Goal: Task Accomplishment & Management: Manage account settings

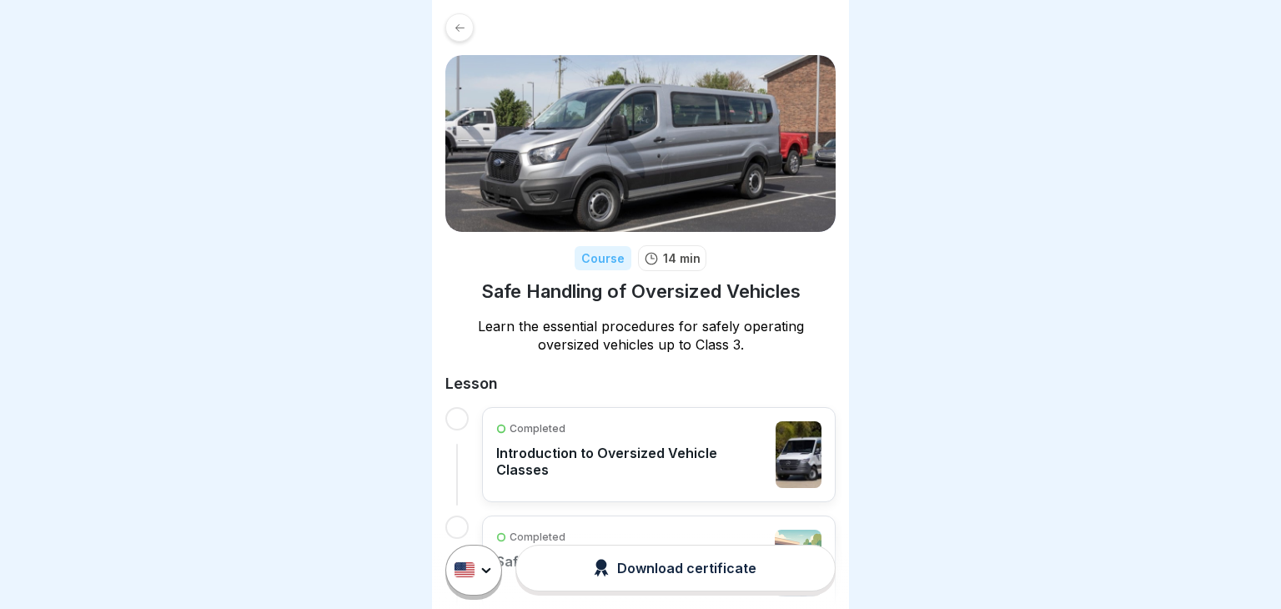
click at [461, 34] on div at bounding box center [459, 27] width 28 height 28
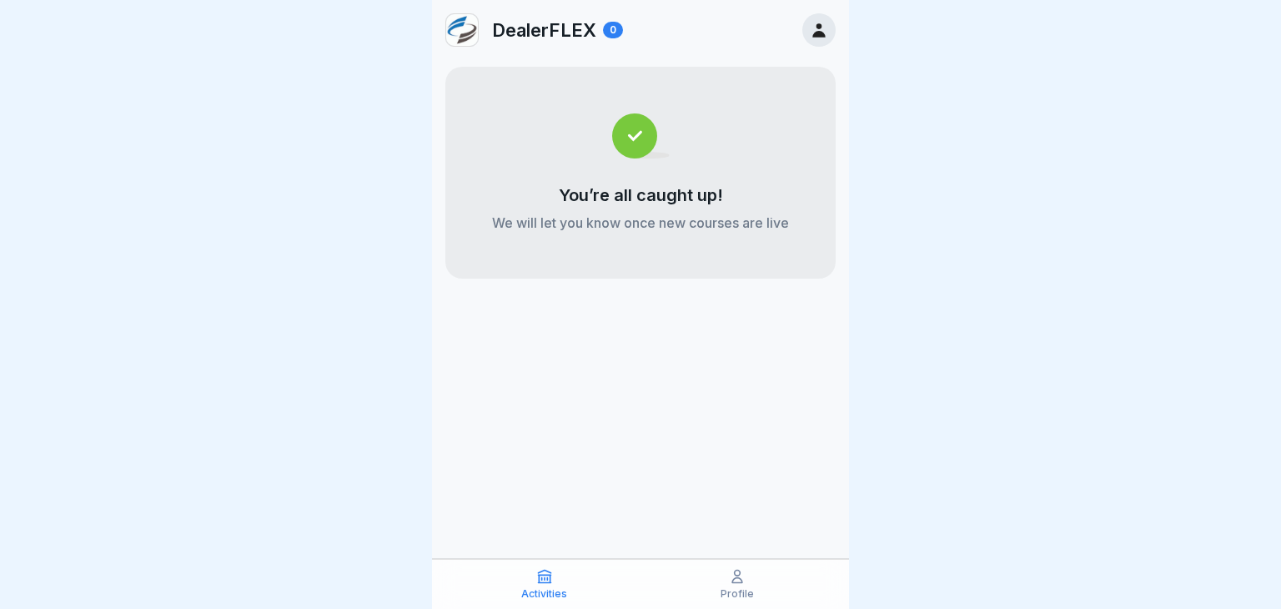
click at [815, 29] on icon at bounding box center [819, 30] width 18 height 18
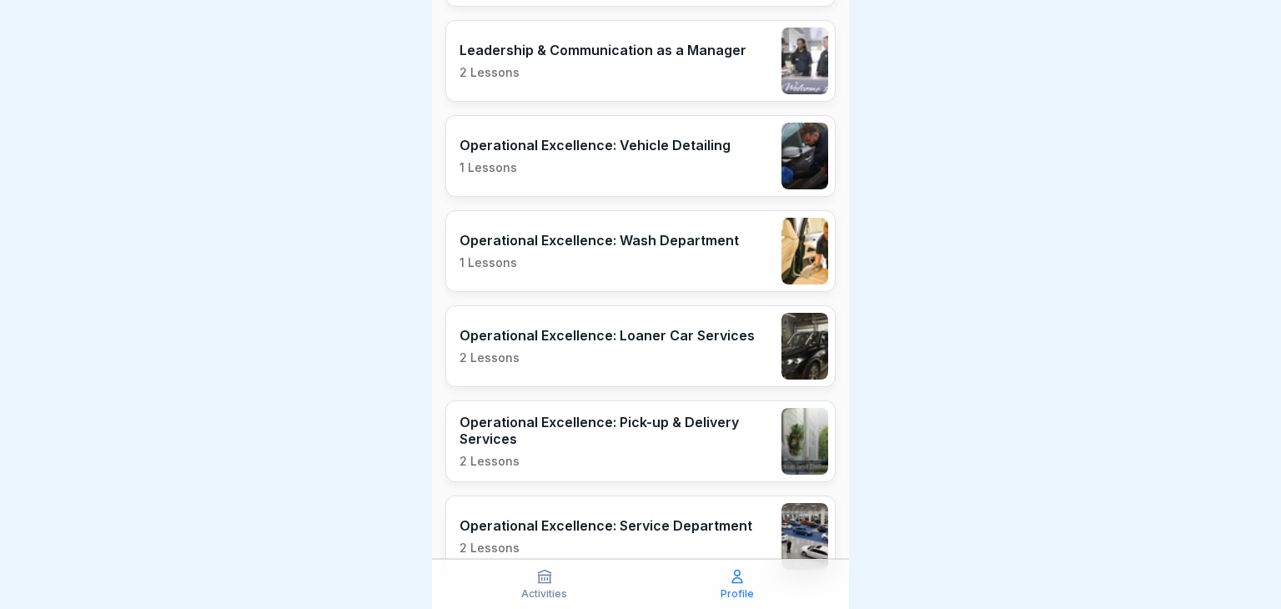
scroll to position [1125, 0]
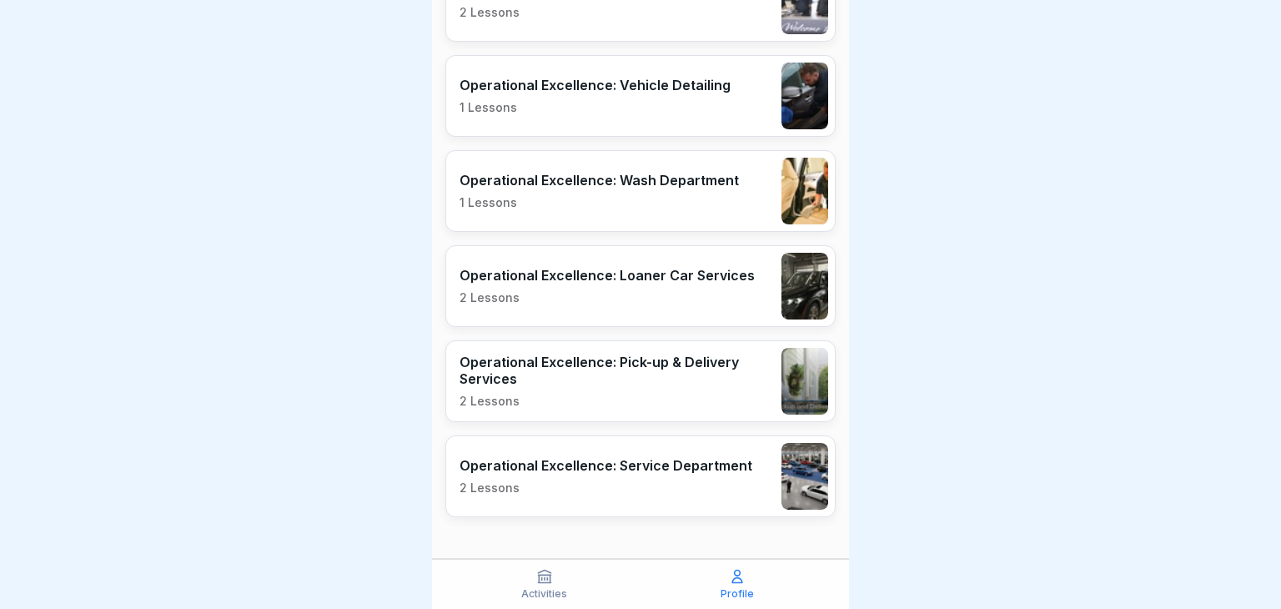
click at [734, 578] on icon at bounding box center [737, 576] width 10 height 13
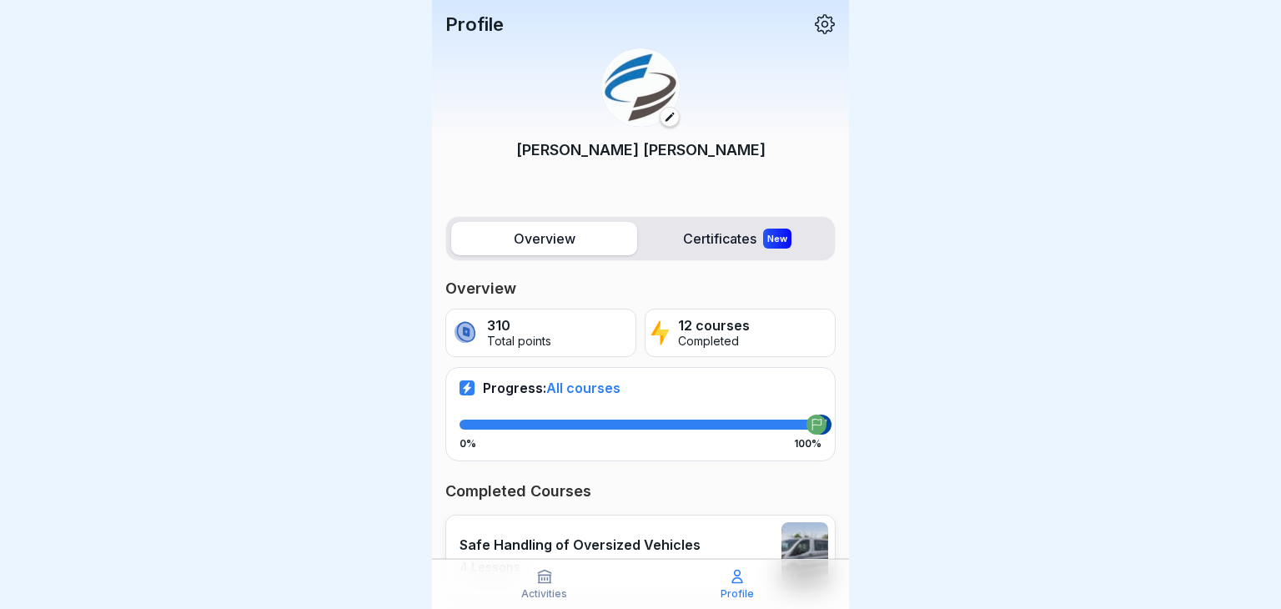
click at [822, 21] on icon at bounding box center [825, 24] width 22 height 22
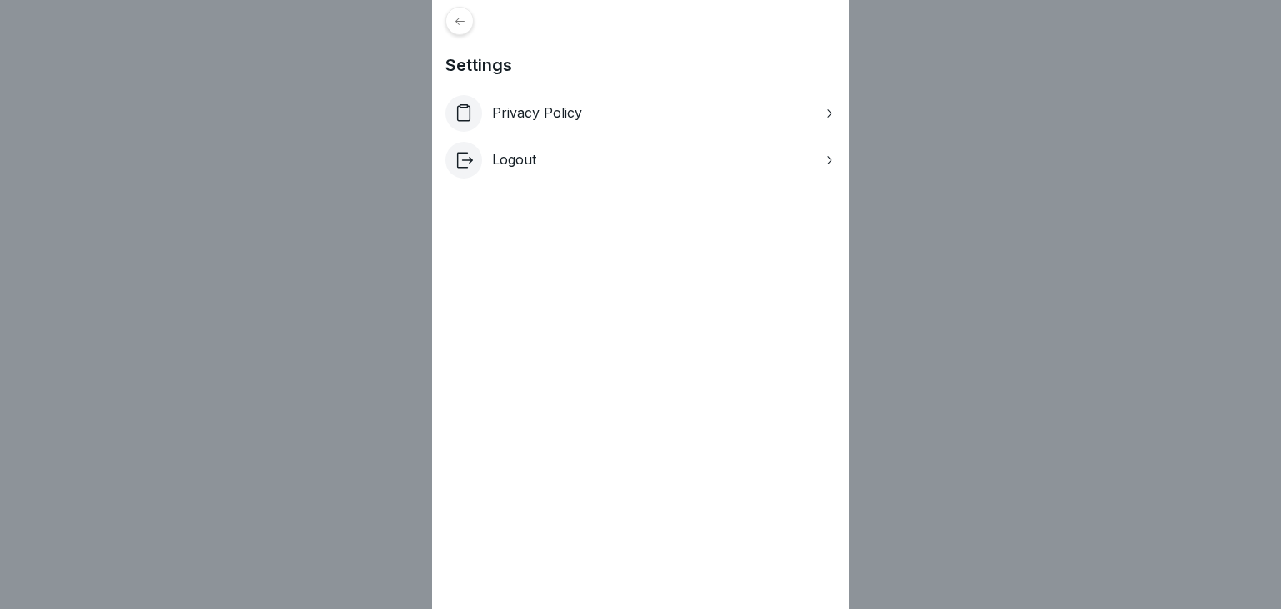
click at [803, 115] on div "Privacy Policy" at bounding box center [640, 113] width 390 height 37
click at [465, 26] on icon at bounding box center [460, 21] width 13 height 13
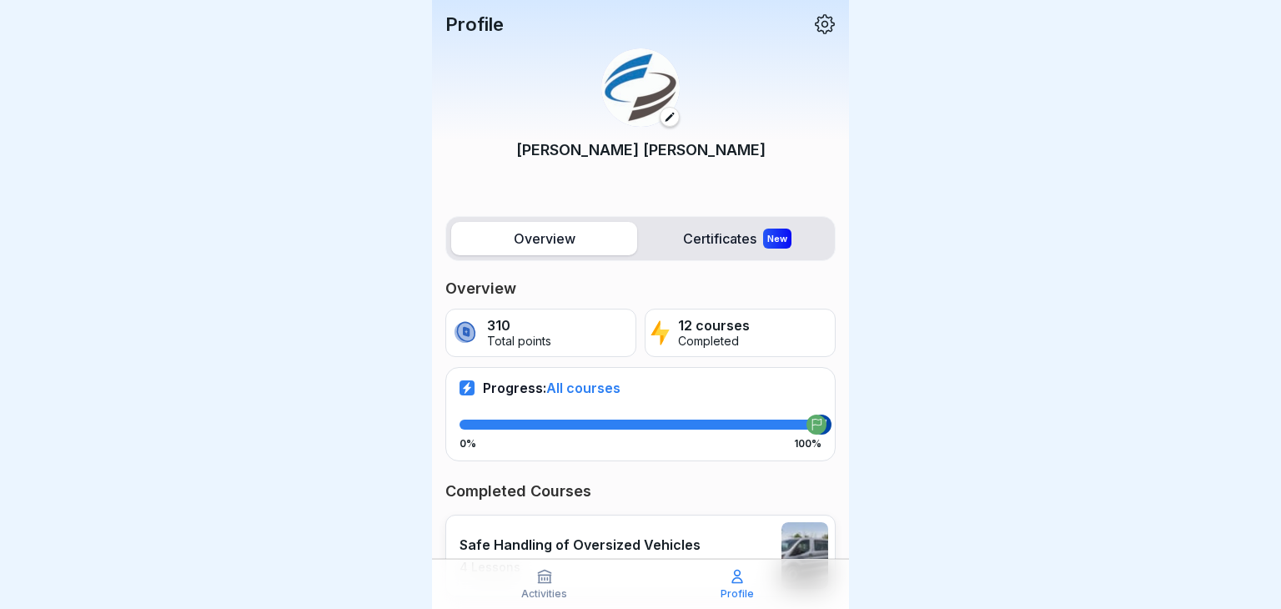
click at [668, 118] on icon at bounding box center [670, 117] width 12 height 12
click at [729, 235] on label "Certificates New" at bounding box center [737, 238] width 186 height 33
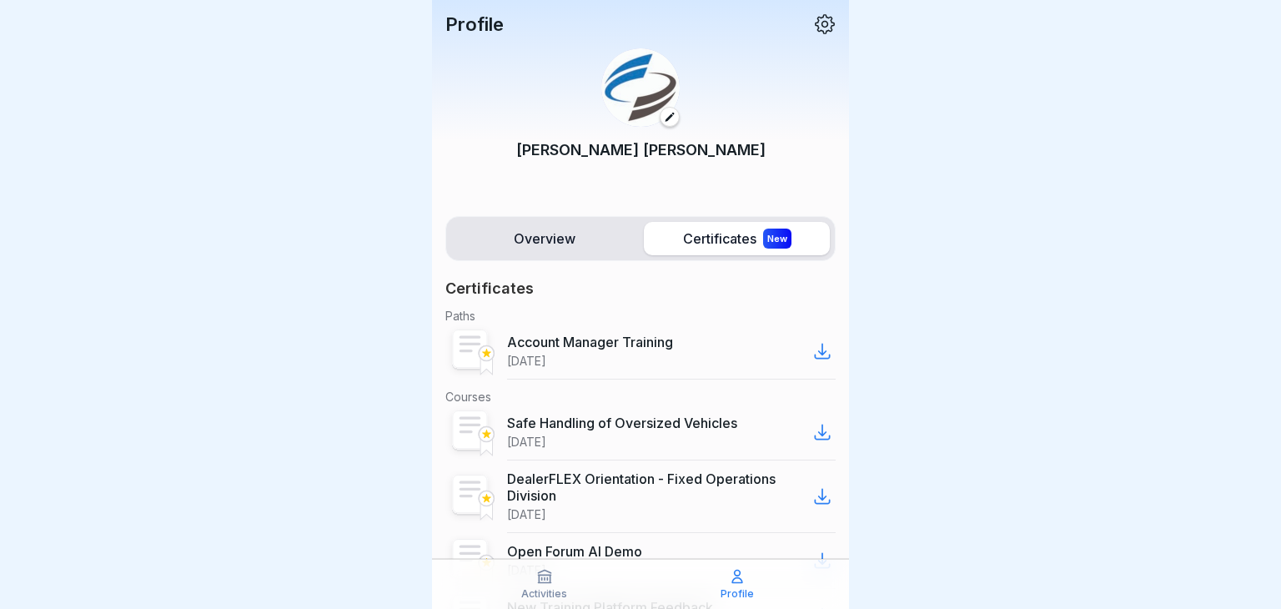
click at [475, 357] on rect at bounding box center [470, 348] width 35 height 38
click at [485, 352] on icon at bounding box center [486, 353] width 9 height 8
click at [539, 243] on label "Overview" at bounding box center [544, 238] width 186 height 33
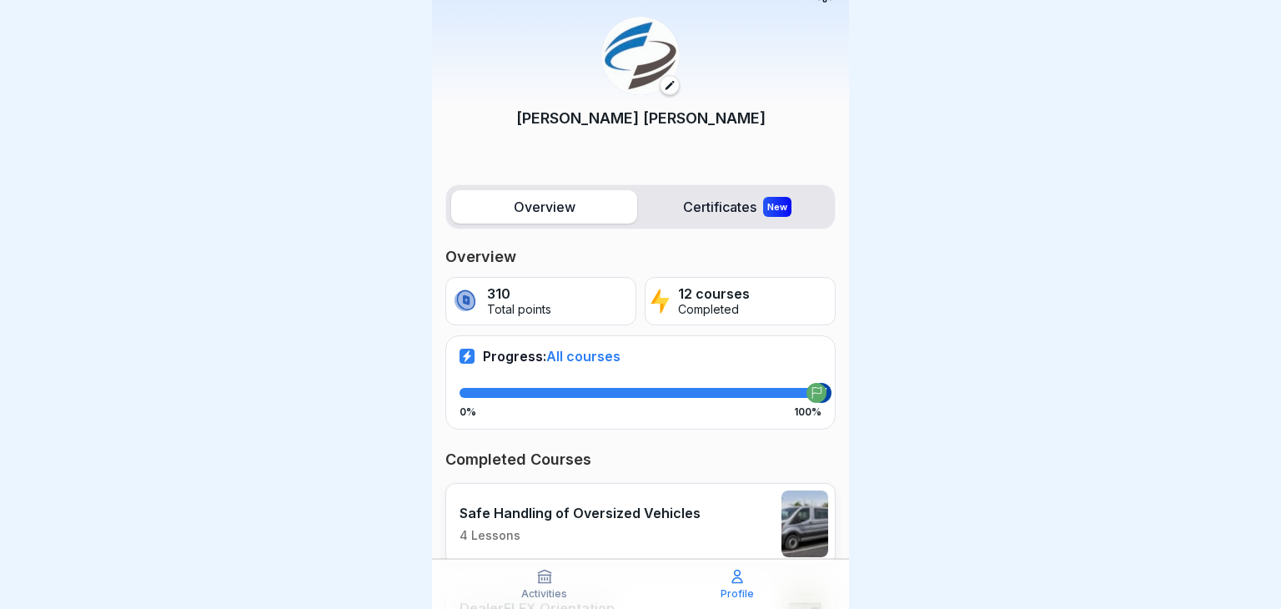
scroll to position [47, 0]
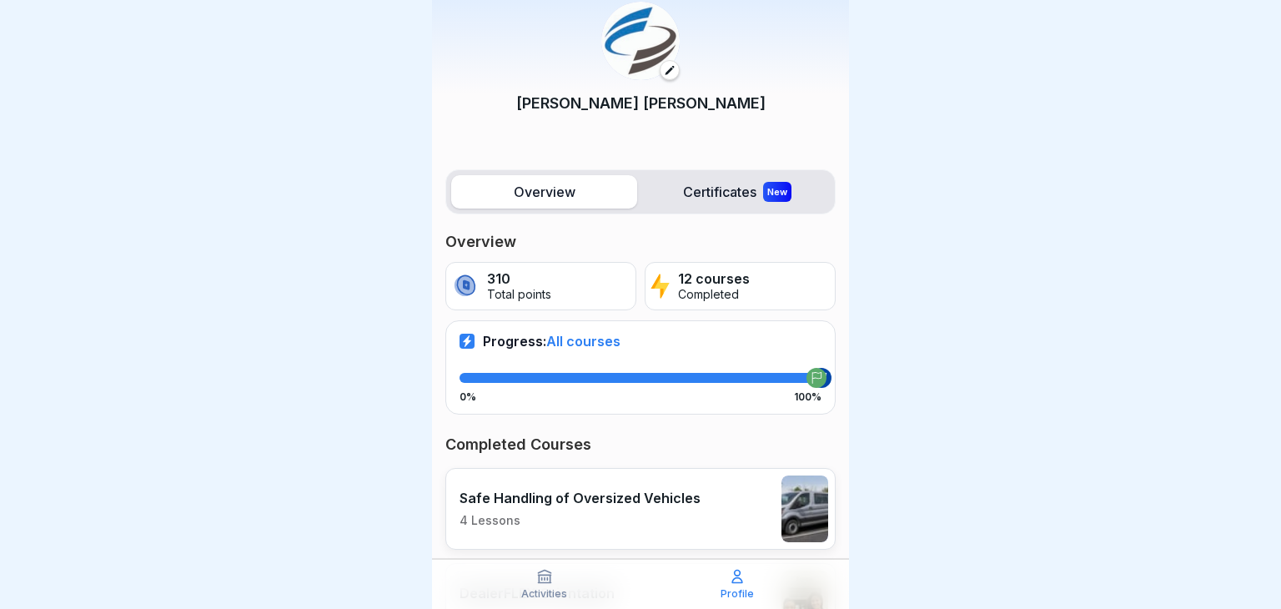
click at [824, 382] on div at bounding box center [816, 378] width 20 height 20
click at [464, 339] on icon at bounding box center [467, 341] width 8 height 12
drag, startPoint x: 821, startPoint y: 376, endPoint x: 721, endPoint y: 379, distance: 100.1
click at [721, 379] on div at bounding box center [641, 378] width 362 height 10
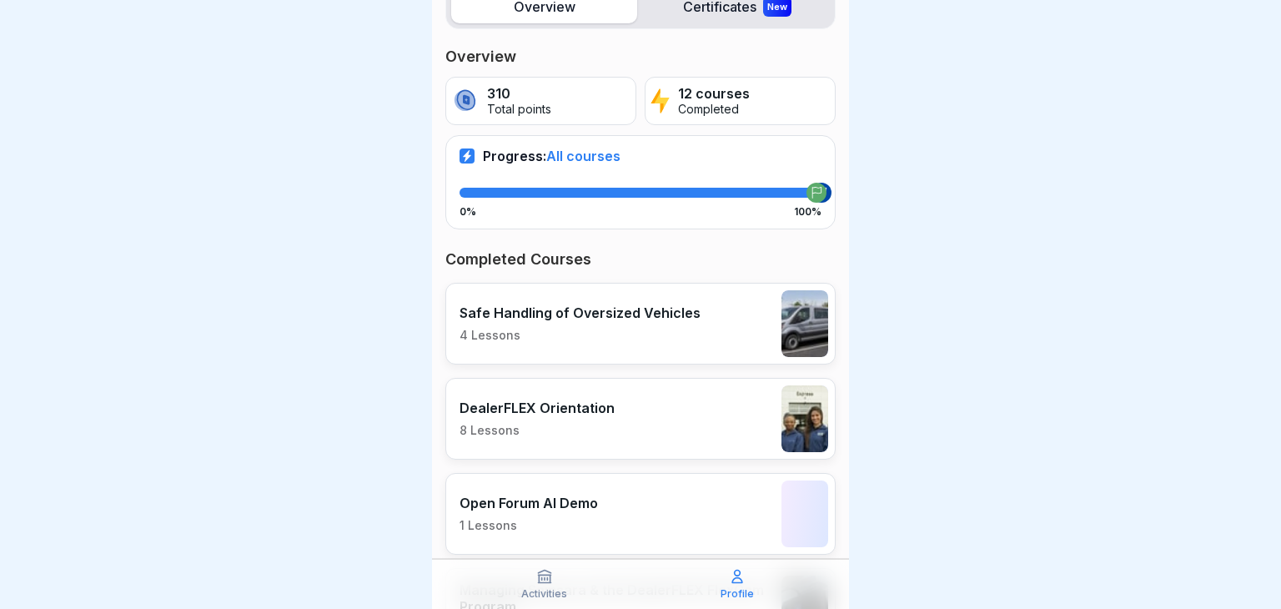
scroll to position [0, 0]
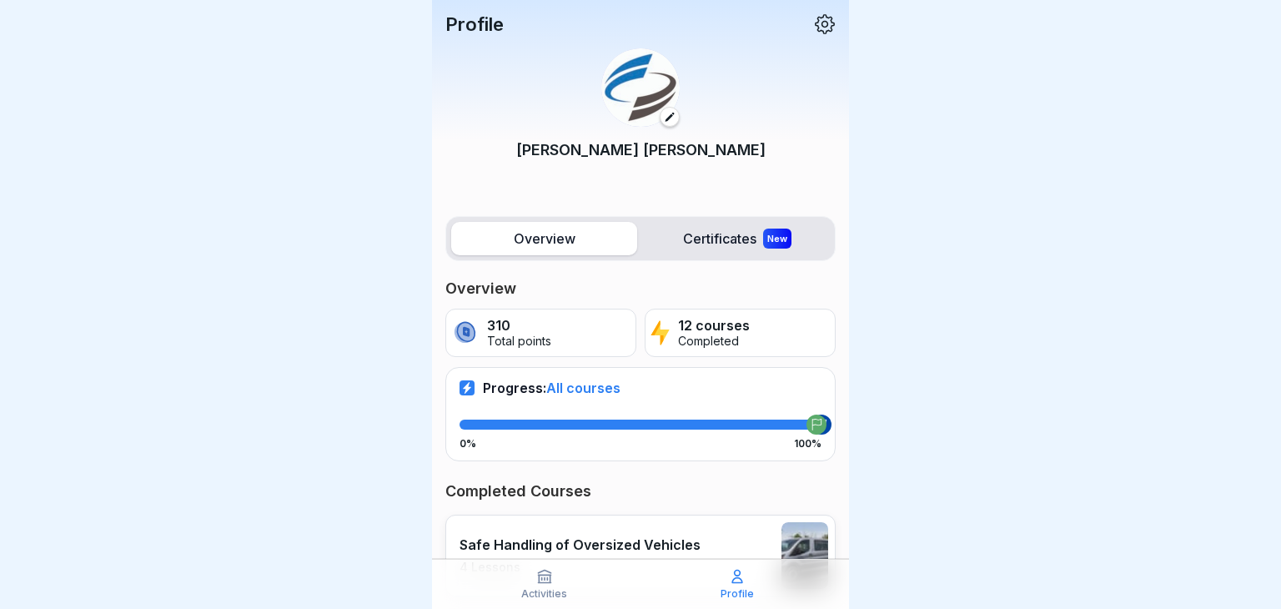
click at [667, 149] on p "[PERSON_NAME]" at bounding box center [640, 149] width 249 height 23
click at [486, 25] on p "Profile" at bounding box center [474, 24] width 58 height 22
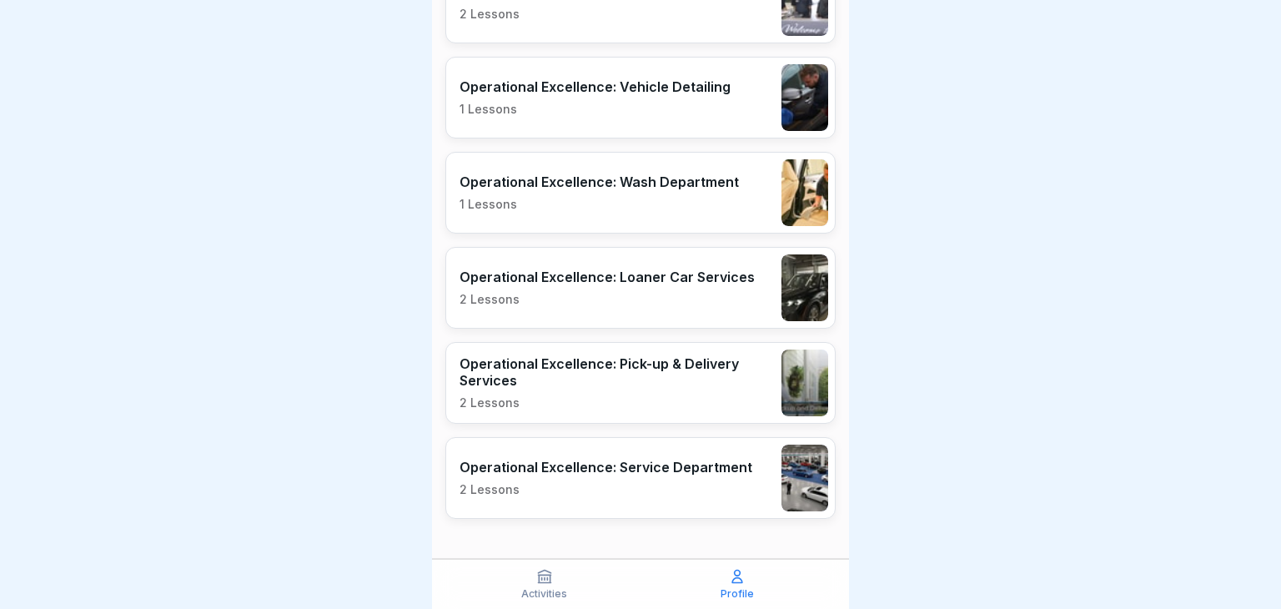
scroll to position [1125, 0]
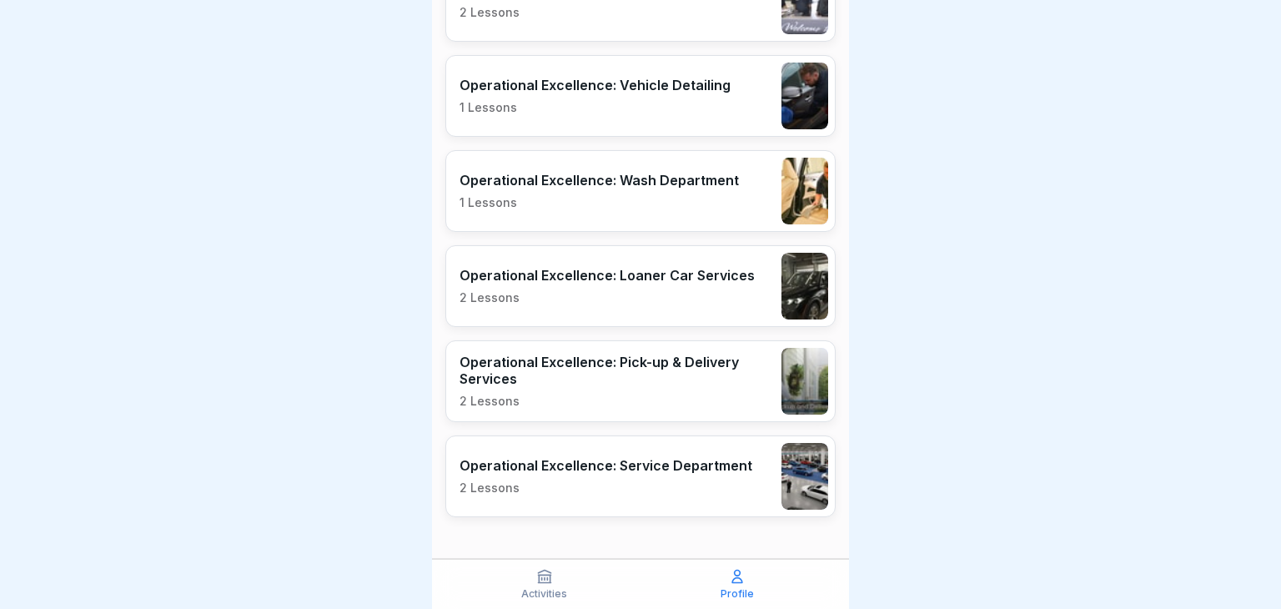
click at [547, 577] on icon at bounding box center [544, 576] width 13 height 13
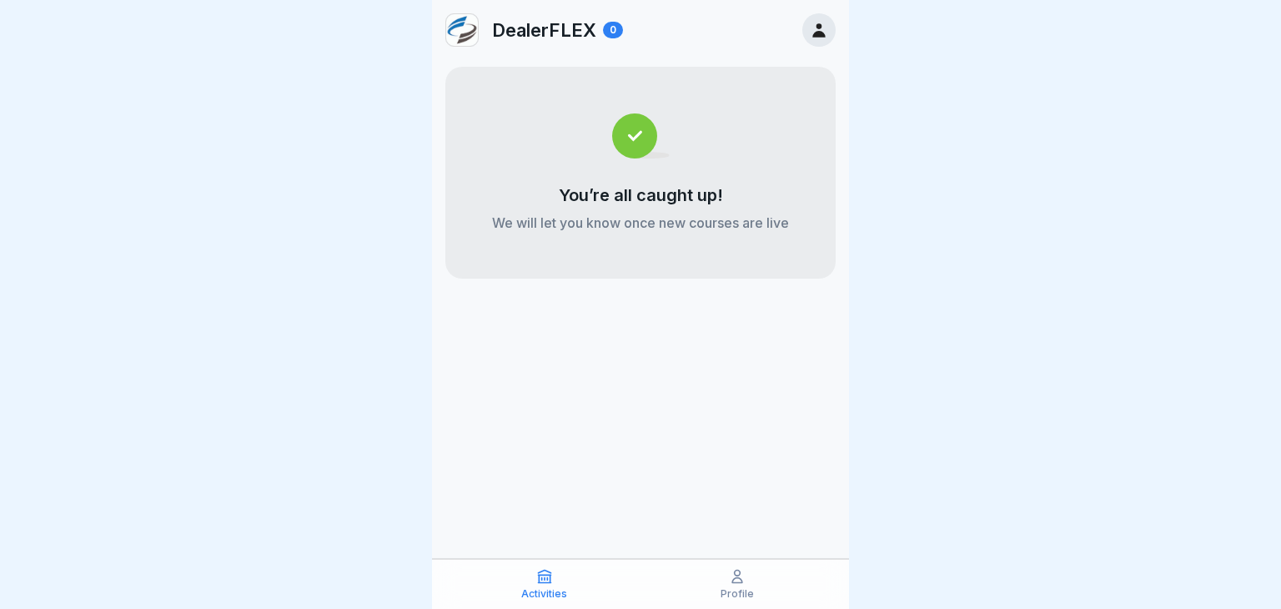
click at [465, 29] on img at bounding box center [462, 30] width 32 height 32
click at [584, 26] on p "DealerFLEX" at bounding box center [544, 30] width 104 height 22
click at [821, 28] on icon at bounding box center [819, 30] width 18 height 18
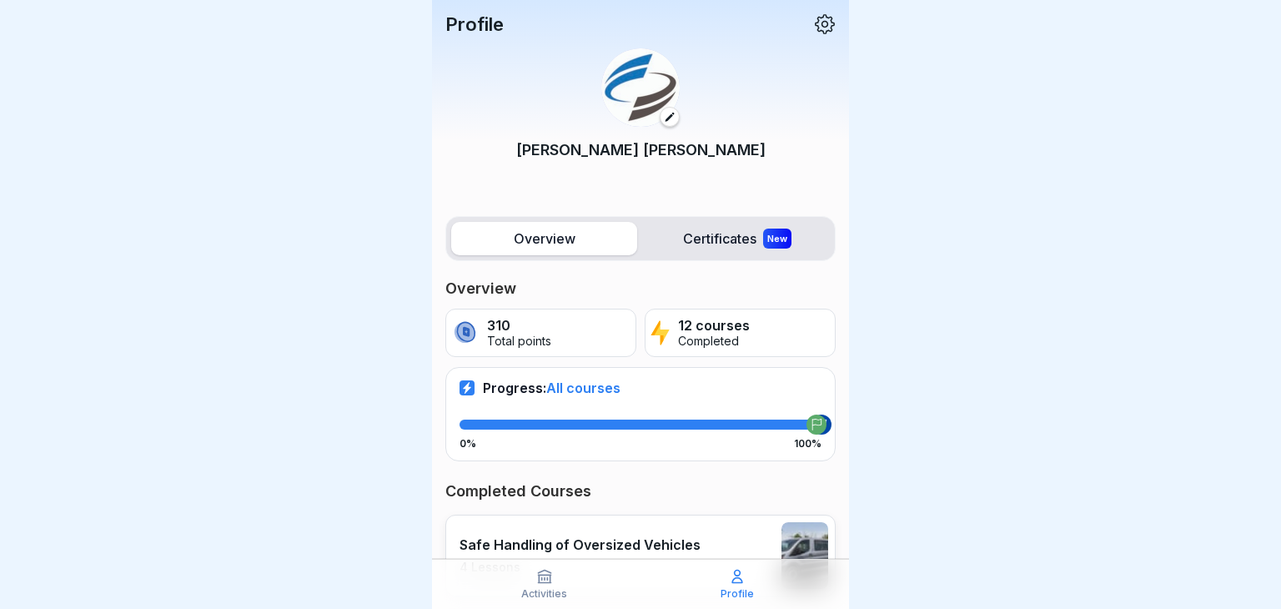
click at [815, 19] on icon at bounding box center [825, 24] width 22 height 22
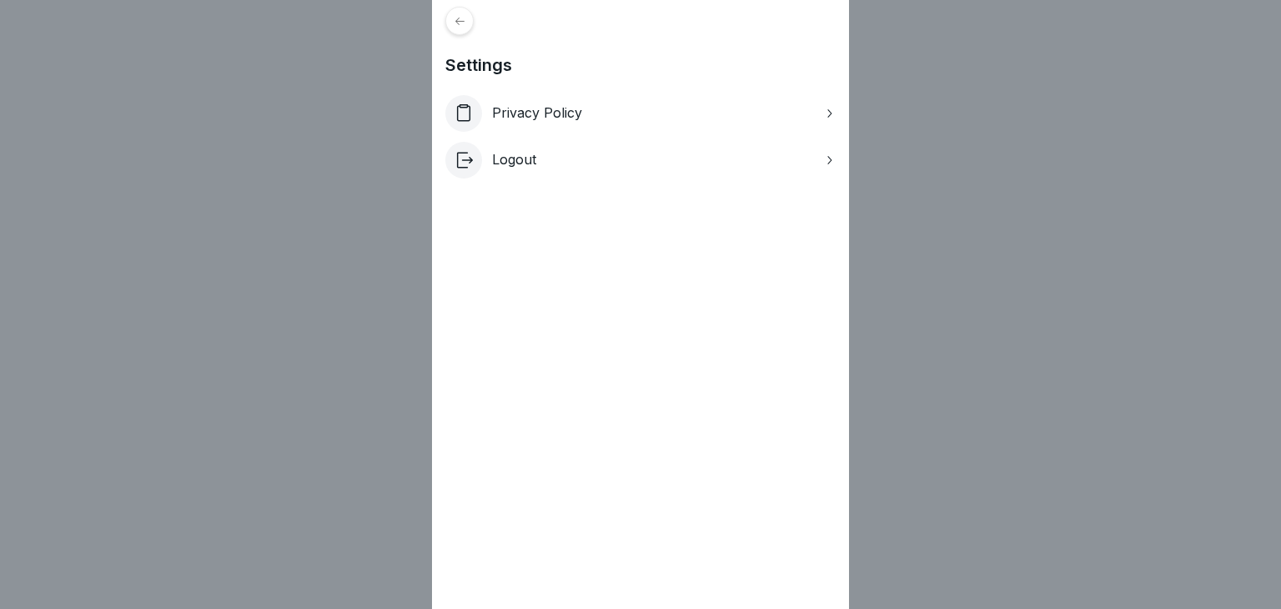
click at [833, 162] on icon at bounding box center [828, 159] width 13 height 13
